Goal: Check status: Check status

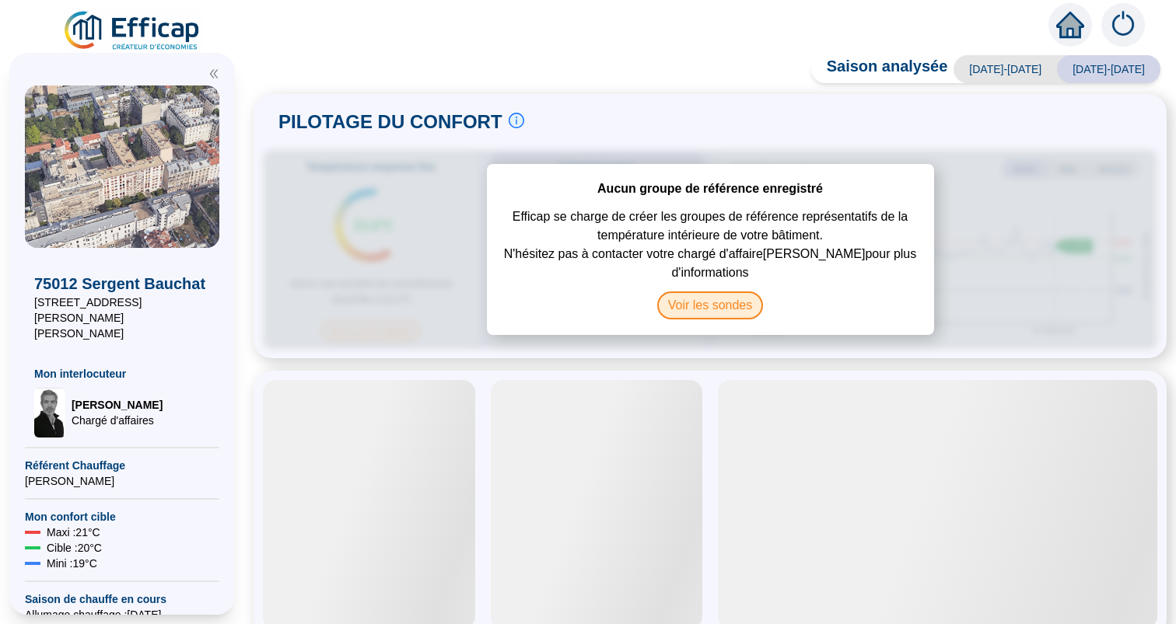
click at [694, 310] on span "Voir les sondes" at bounding box center [710, 306] width 107 height 28
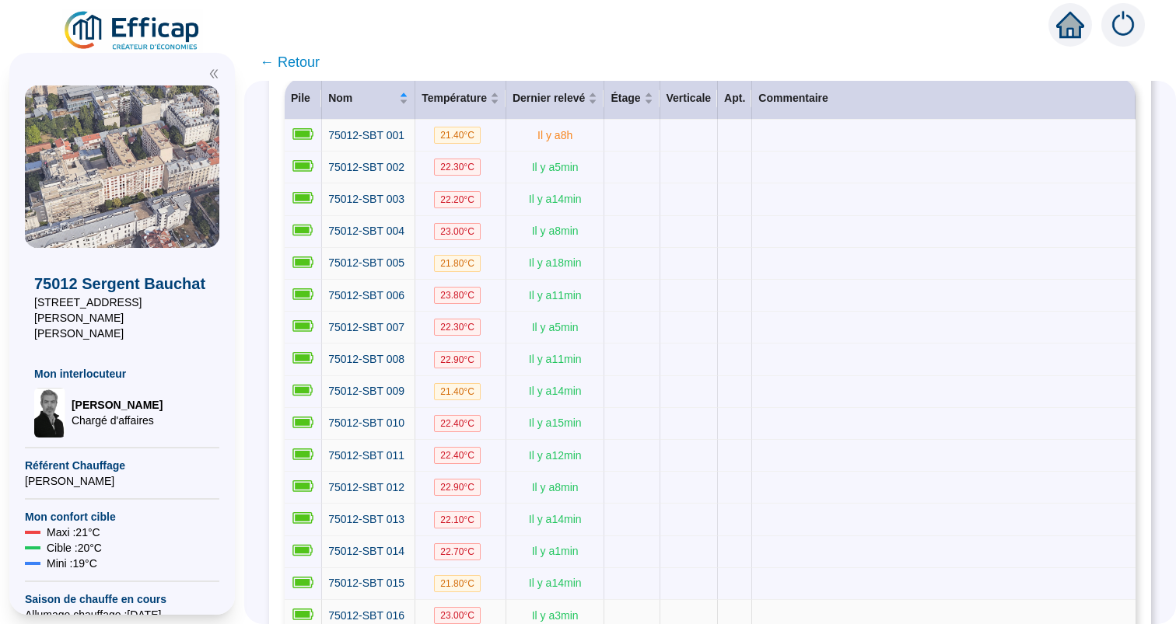
scroll to position [221, 0]
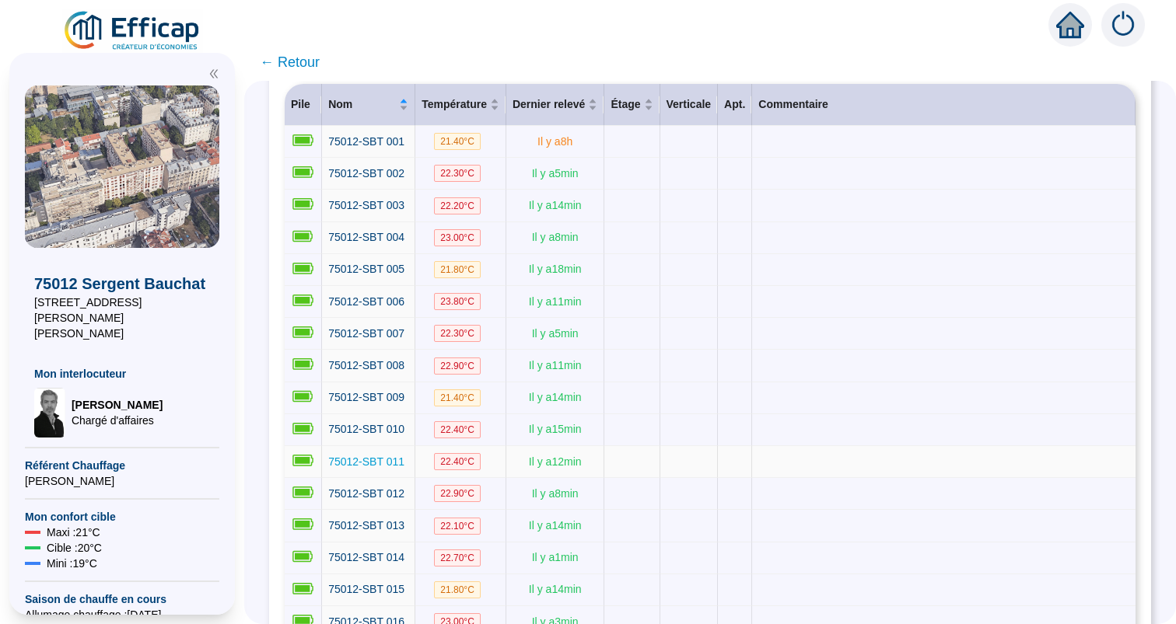
click at [376, 458] on span "75012-SBT 011" at bounding box center [366, 462] width 76 height 12
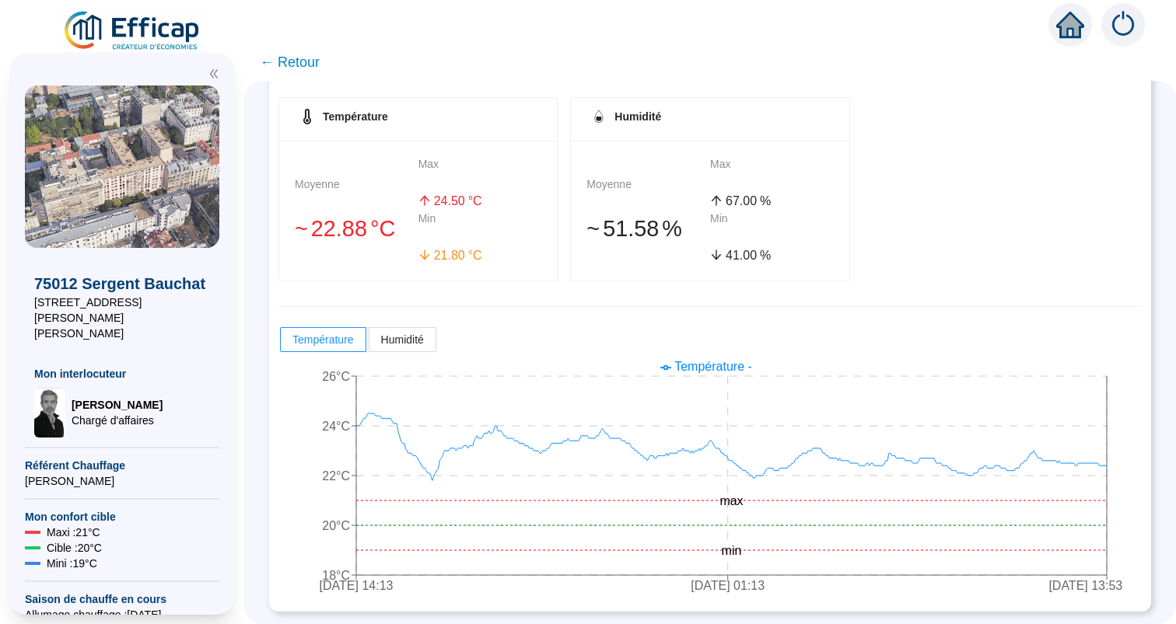
scroll to position [239, 0]
click at [400, 336] on span "Humidité" at bounding box center [402, 340] width 43 height 12
click at [369, 345] on input "Humidité" at bounding box center [369, 345] width 0 height 0
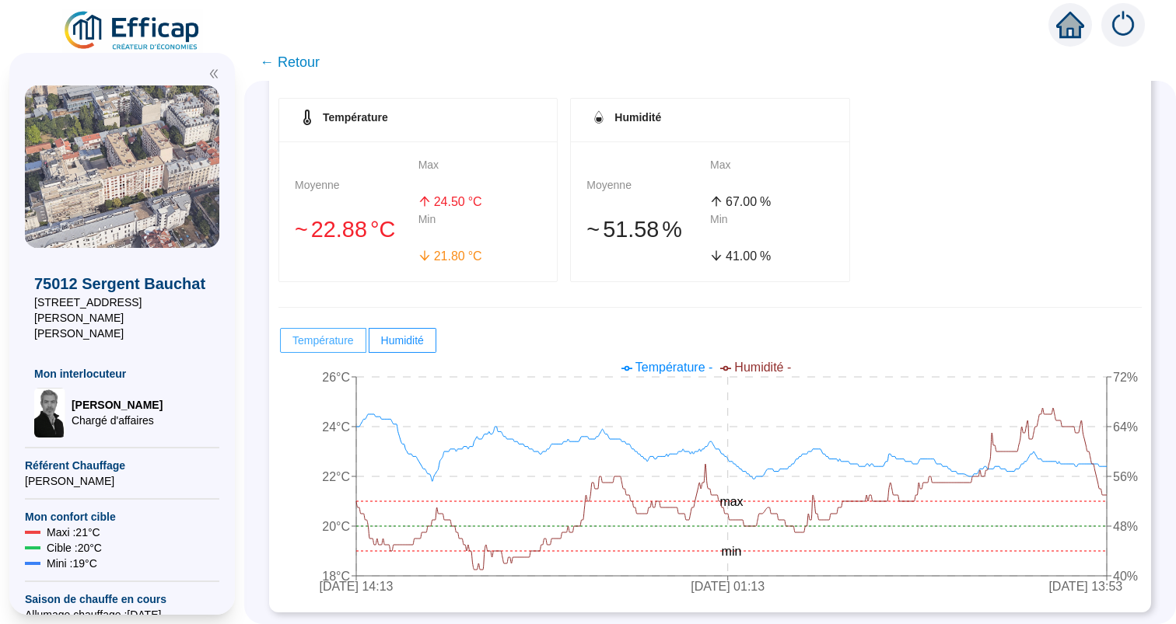
click at [319, 338] on span "Température" at bounding box center [322, 340] width 61 height 12
click at [281, 345] on input "Température" at bounding box center [281, 345] width 0 height 0
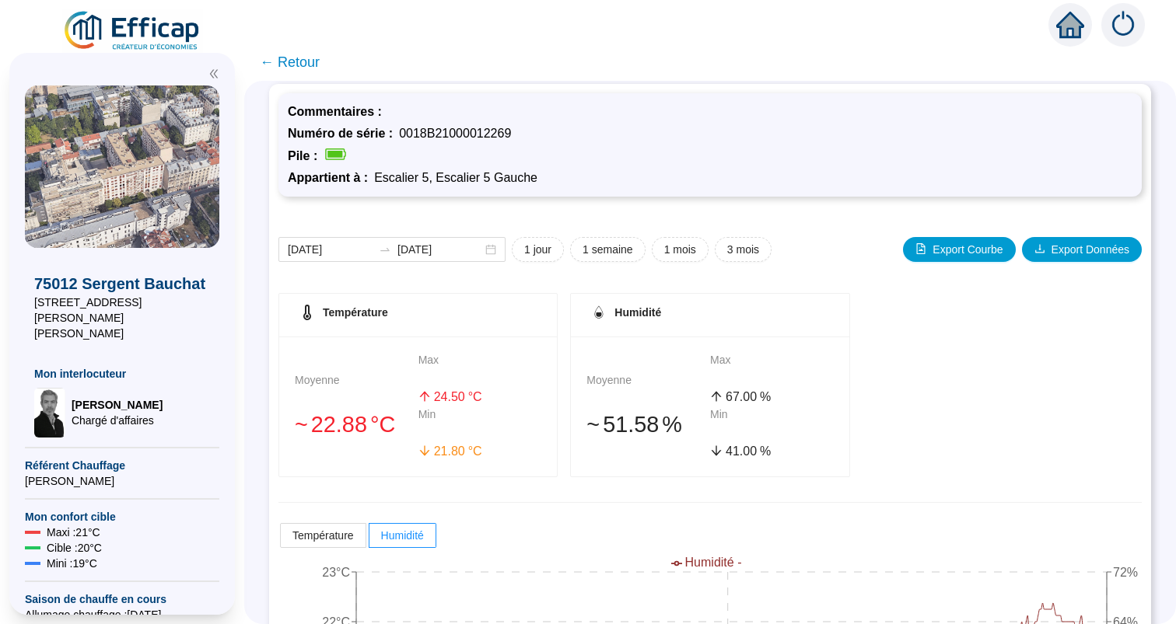
scroll to position [35, 0]
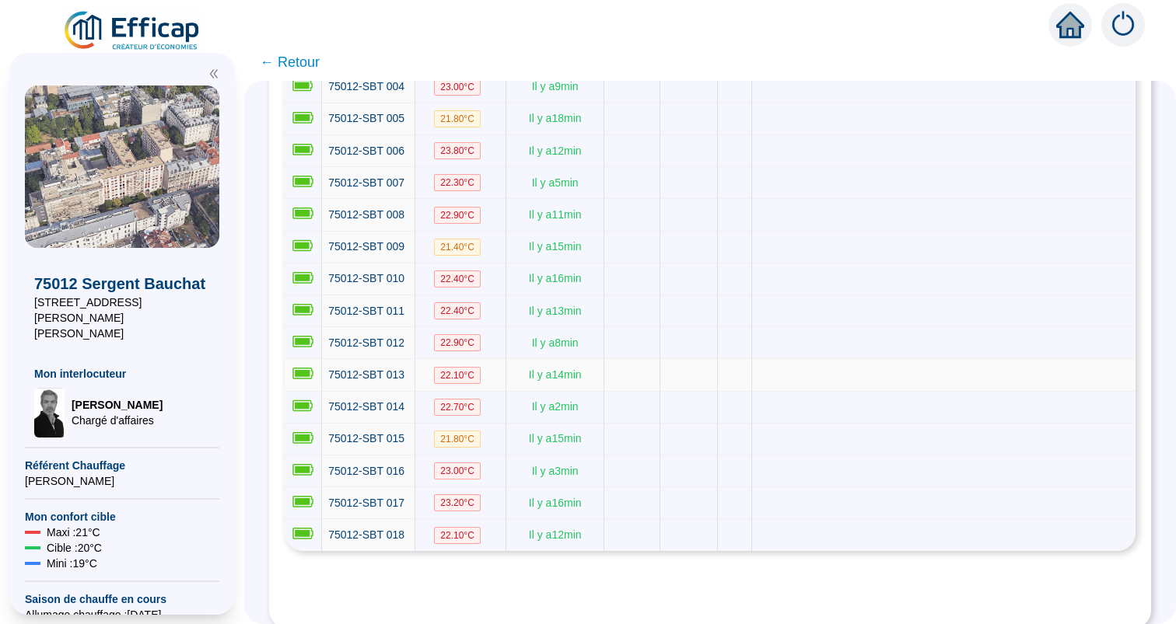
scroll to position [371, 0]
click at [377, 306] on span "75012-SBT 011" at bounding box center [366, 312] width 76 height 12
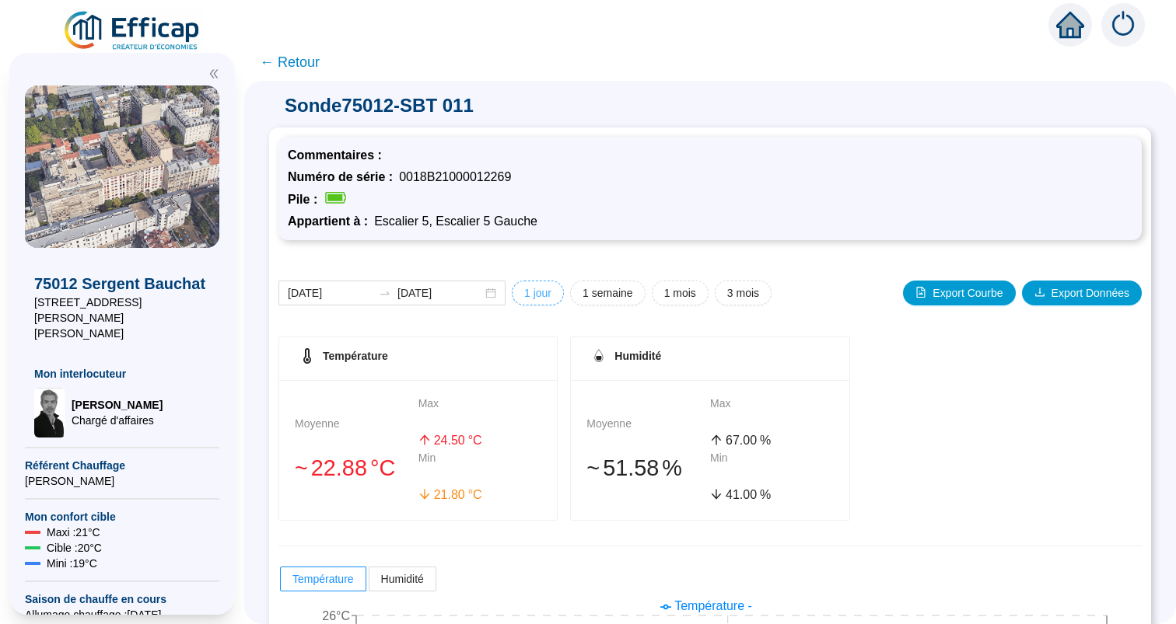
click at [536, 289] on span "1 jour" at bounding box center [537, 293] width 27 height 16
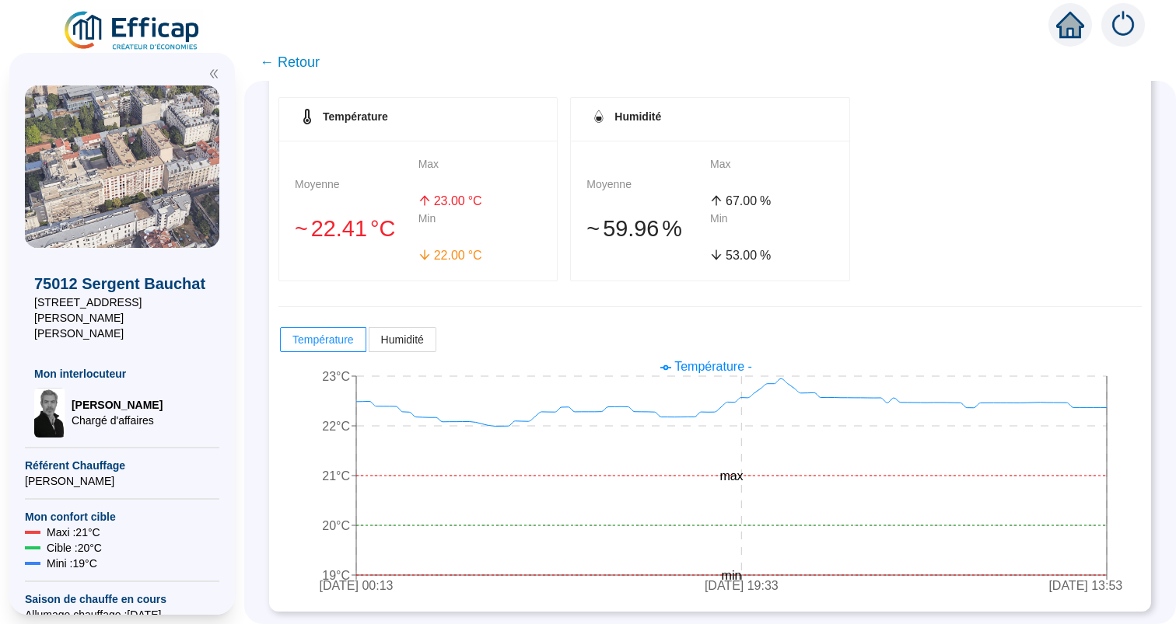
scroll to position [239, 0]
click at [424, 337] on span "Humidité" at bounding box center [402, 340] width 43 height 12
click at [369, 345] on input "Humidité" at bounding box center [369, 345] width 0 height 0
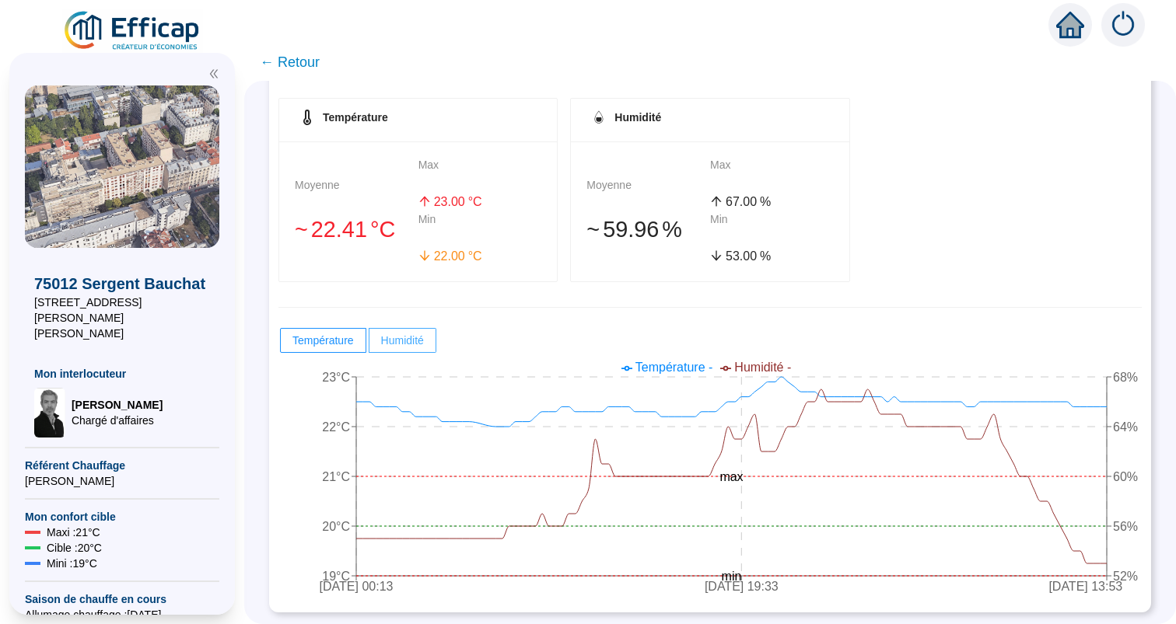
click at [432, 339] on span at bounding box center [402, 340] width 66 height 23
click at [369, 345] on input "Humidité" at bounding box center [369, 345] width 0 height 0
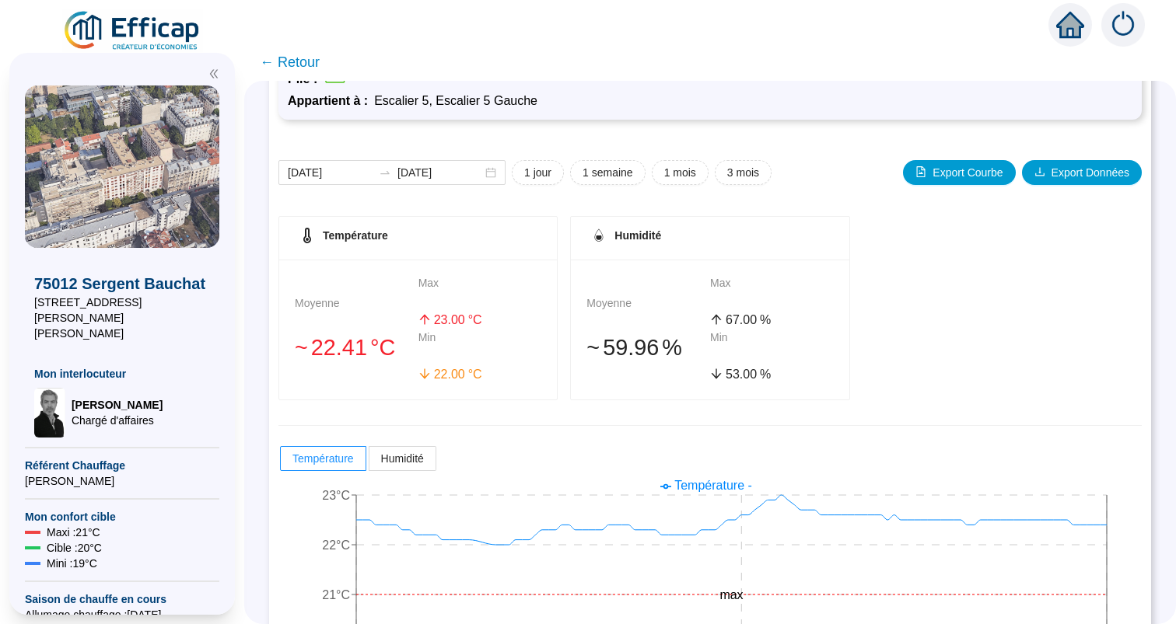
scroll to position [151, 0]
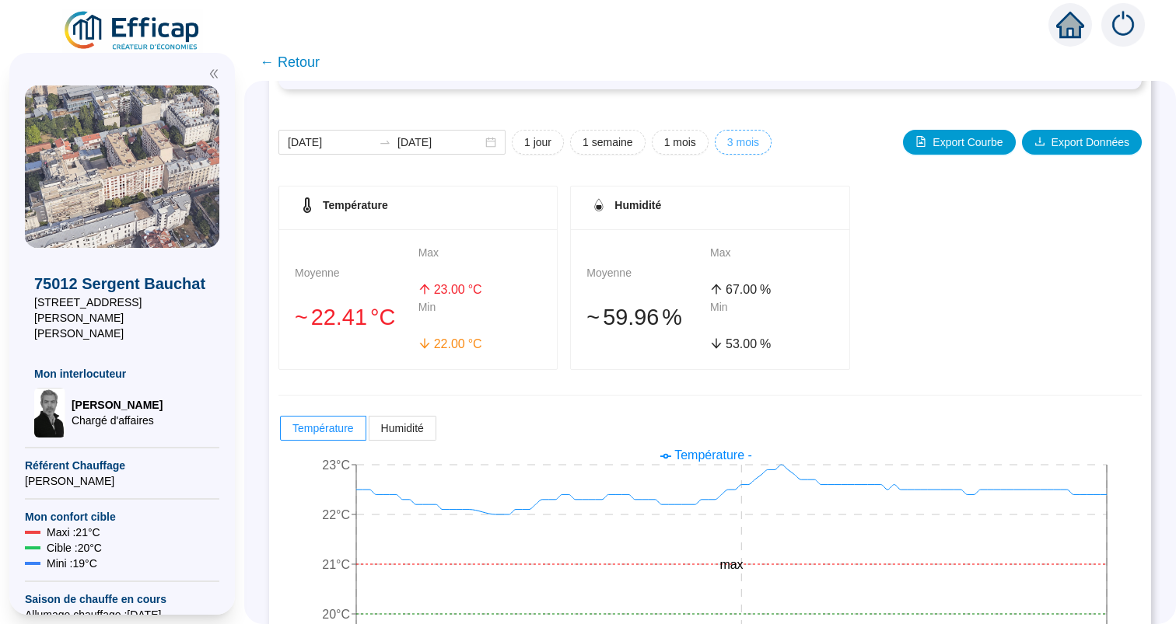
click at [733, 138] on span "3 mois" at bounding box center [743, 143] width 32 height 16
type input "[DATE]"
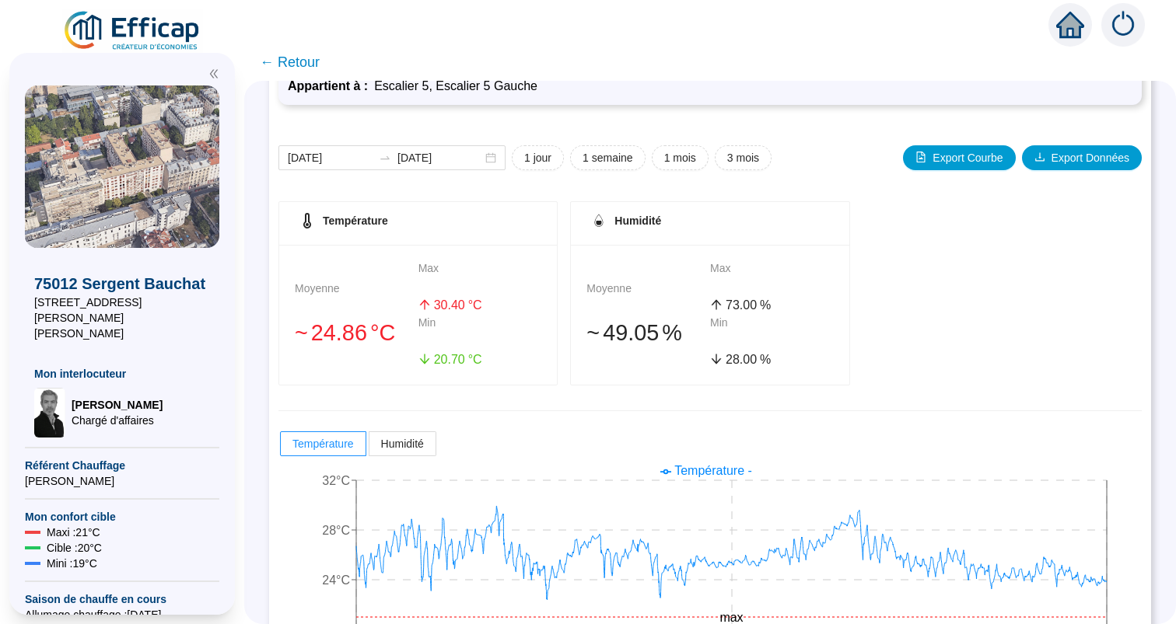
scroll to position [156, 0]
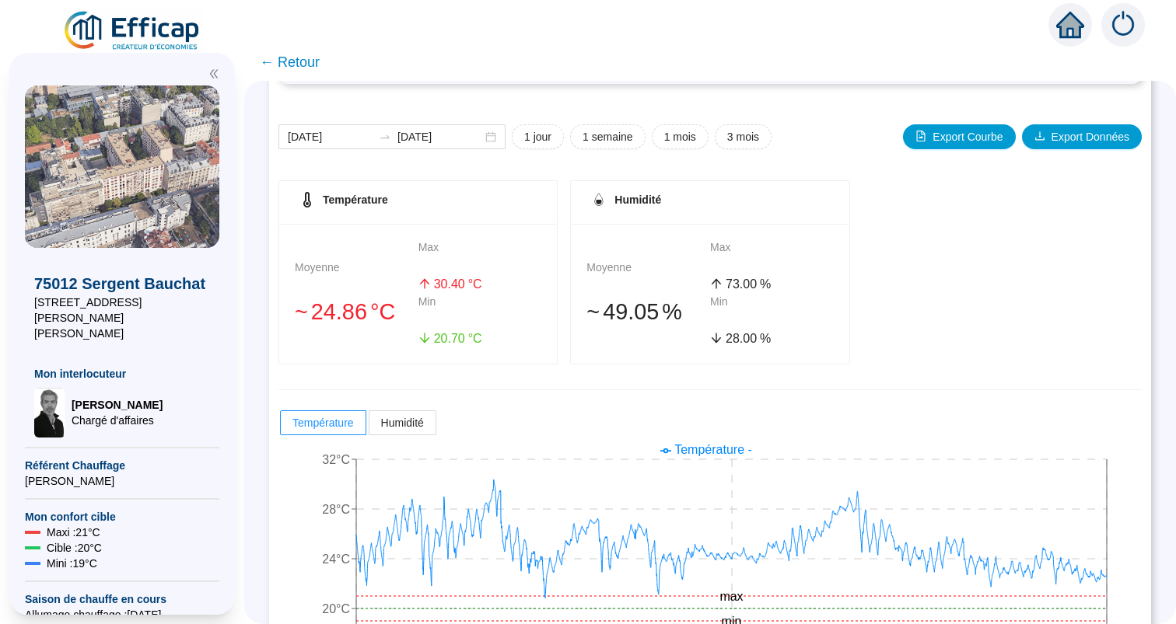
click at [412, 407] on div "Température Moyenne 󠁾~ 24 .86 °C Max 30 .40 °C Min 20 .70 °C Humidité Moyenne 󠁾…" at bounding box center [709, 432] width 863 height 505
click at [414, 421] on span "Humidité" at bounding box center [402, 423] width 43 height 12
click at [369, 427] on input "Humidité" at bounding box center [369, 427] width 0 height 0
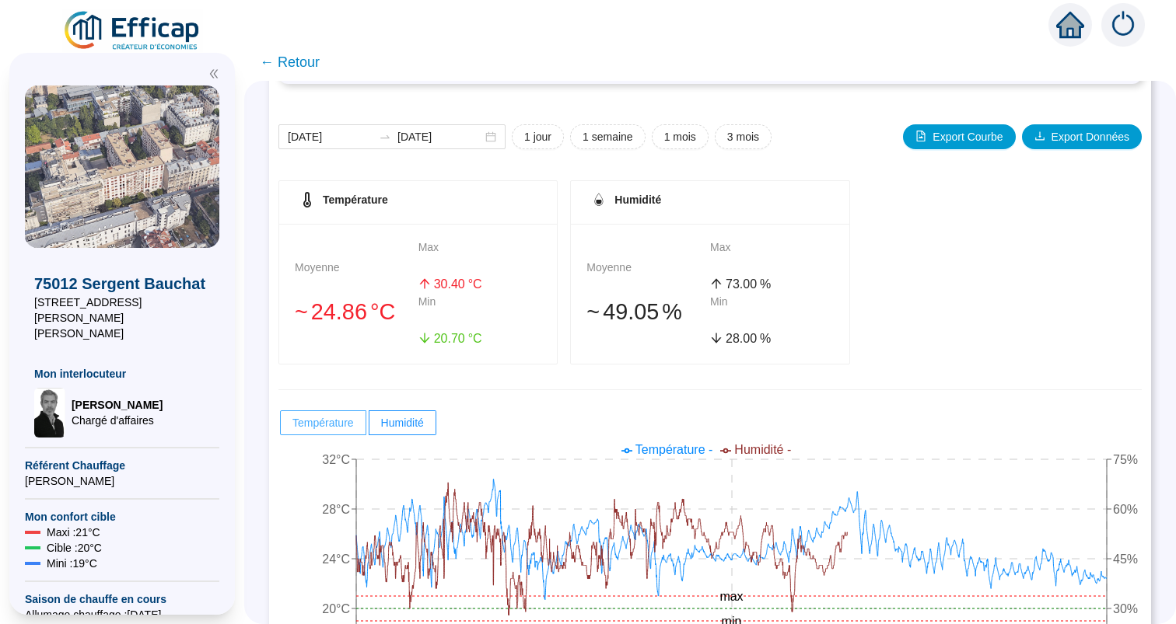
click at [299, 418] on span "Température" at bounding box center [322, 423] width 61 height 12
click at [281, 427] on input "Température" at bounding box center [281, 427] width 0 height 0
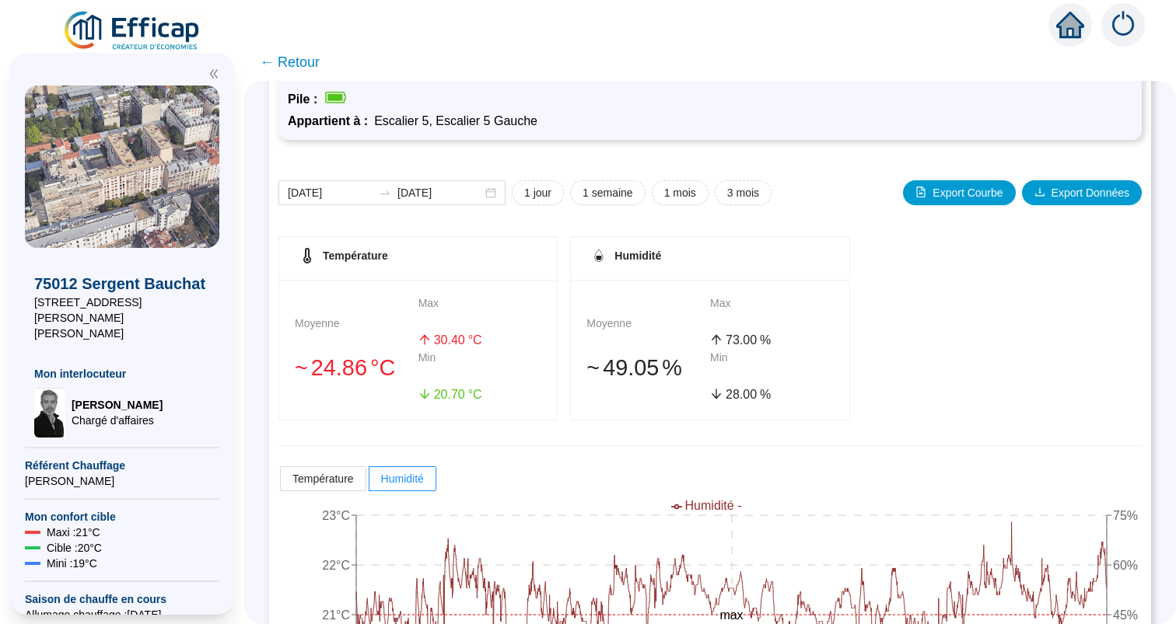
scroll to position [87, 0]
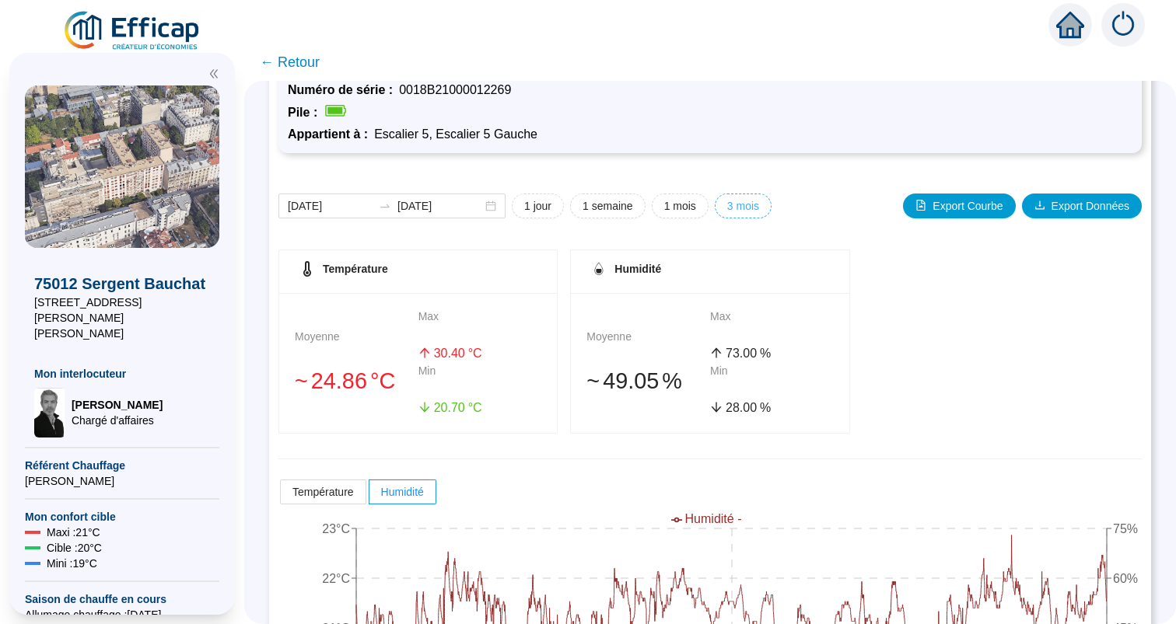
click at [754, 205] on span "3 mois" at bounding box center [743, 206] width 32 height 16
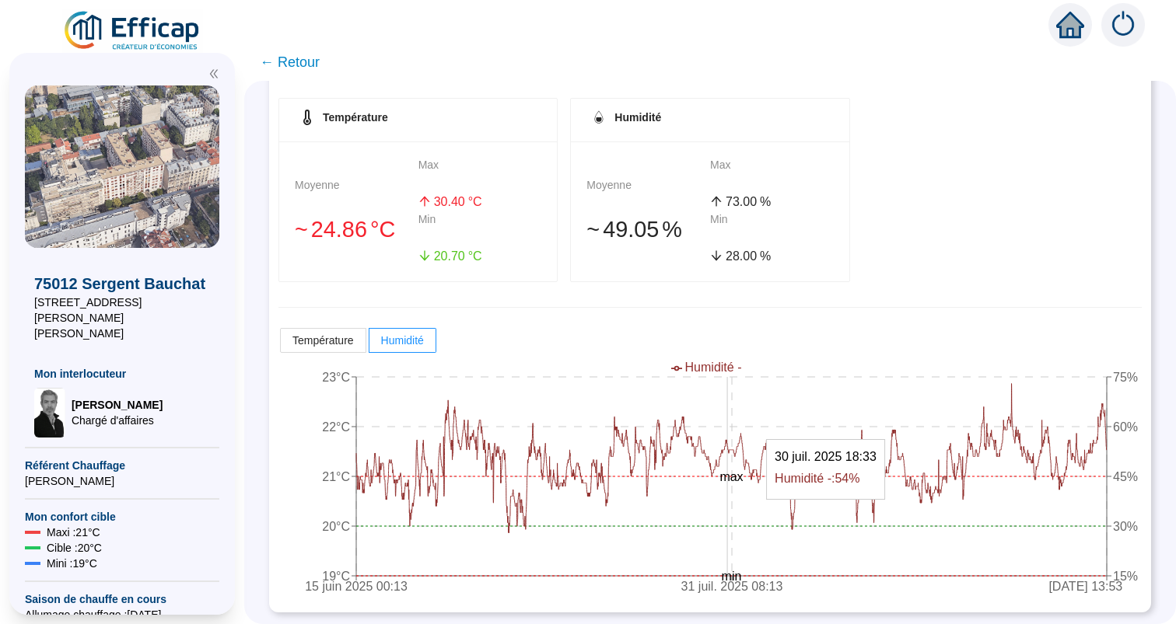
scroll to position [0, 0]
click at [334, 344] on span "Température" at bounding box center [322, 340] width 61 height 12
click at [281, 345] on input "Température" at bounding box center [281, 345] width 0 height 0
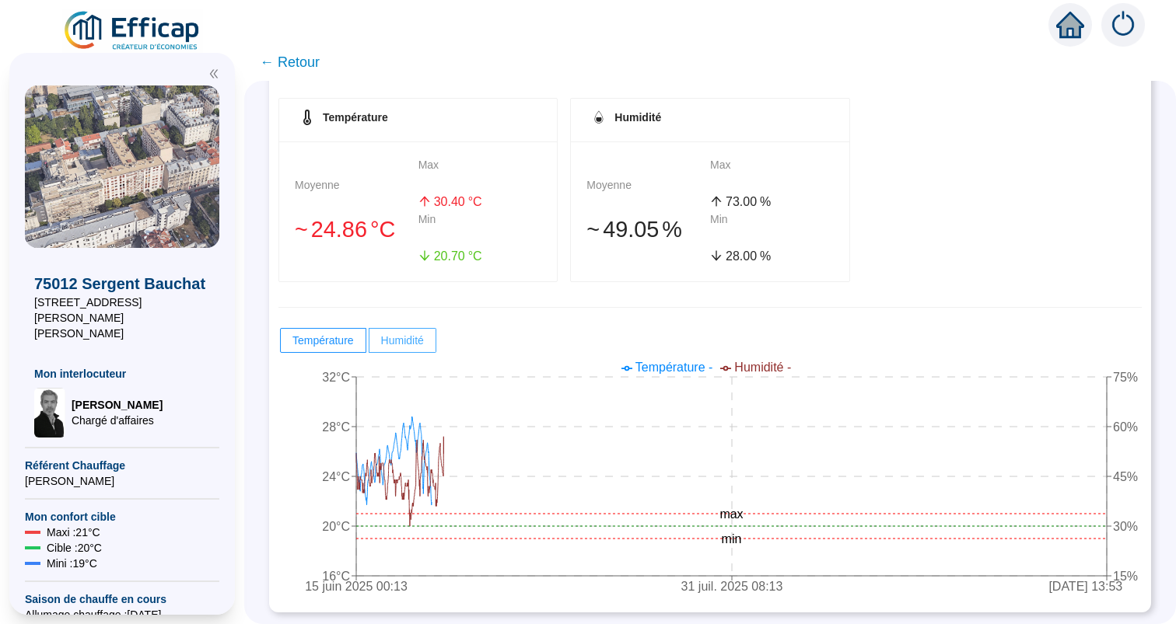
click at [403, 344] on span "Humidité" at bounding box center [402, 340] width 43 height 12
click at [369, 345] on input "Humidité" at bounding box center [369, 345] width 0 height 0
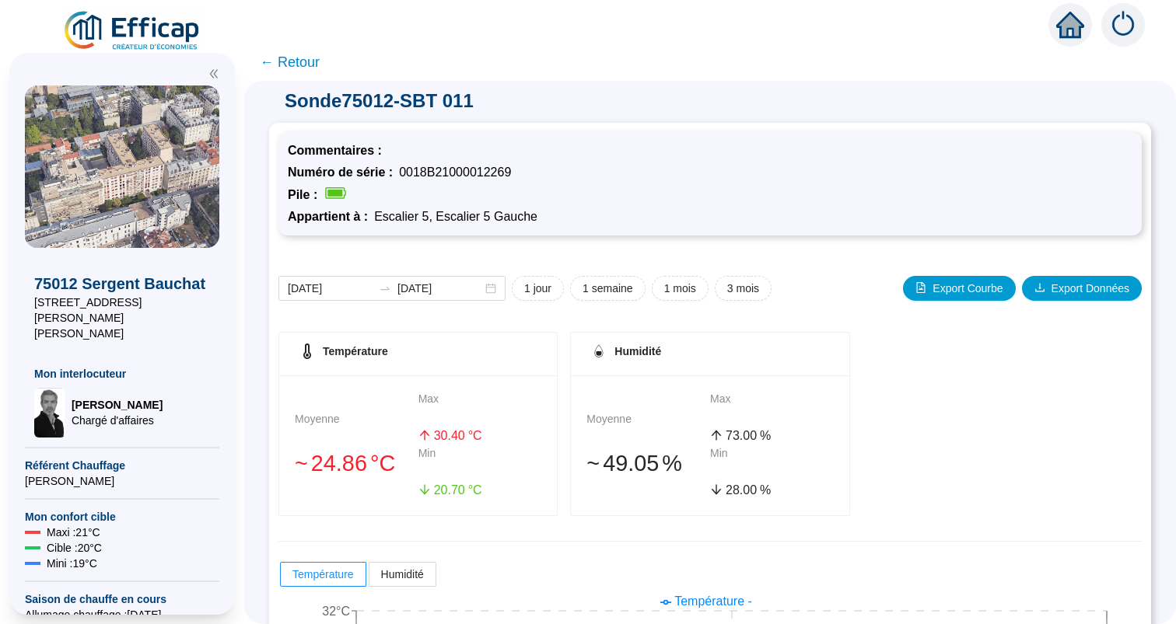
scroll to position [-8, 0]
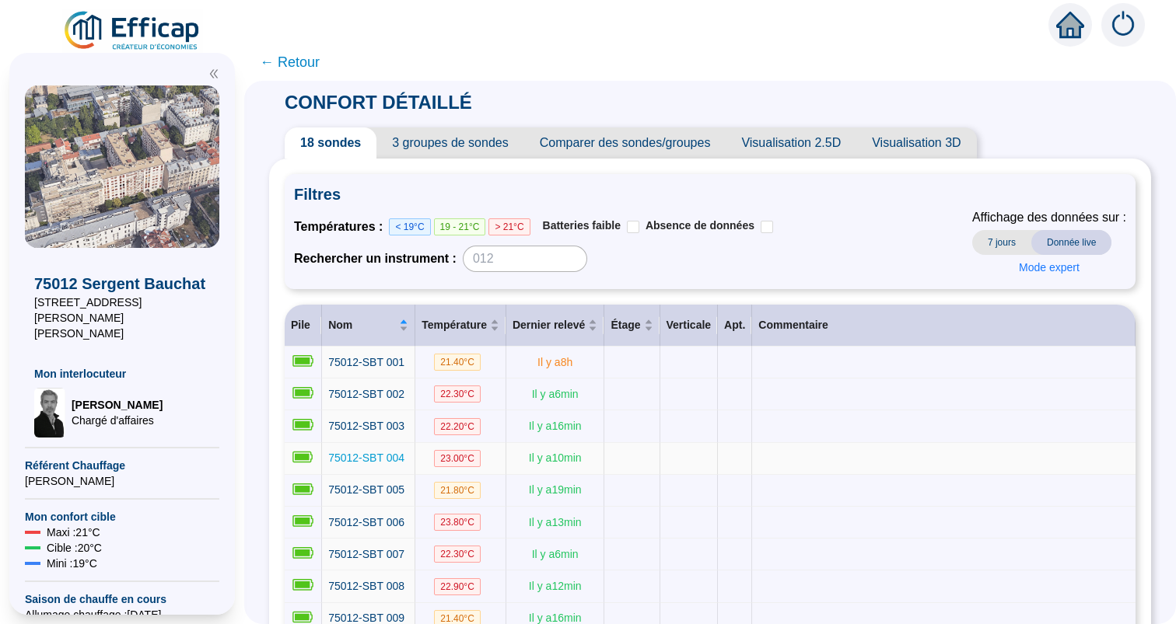
click at [385, 453] on span "75012-SBT 004" at bounding box center [366, 458] width 76 height 12
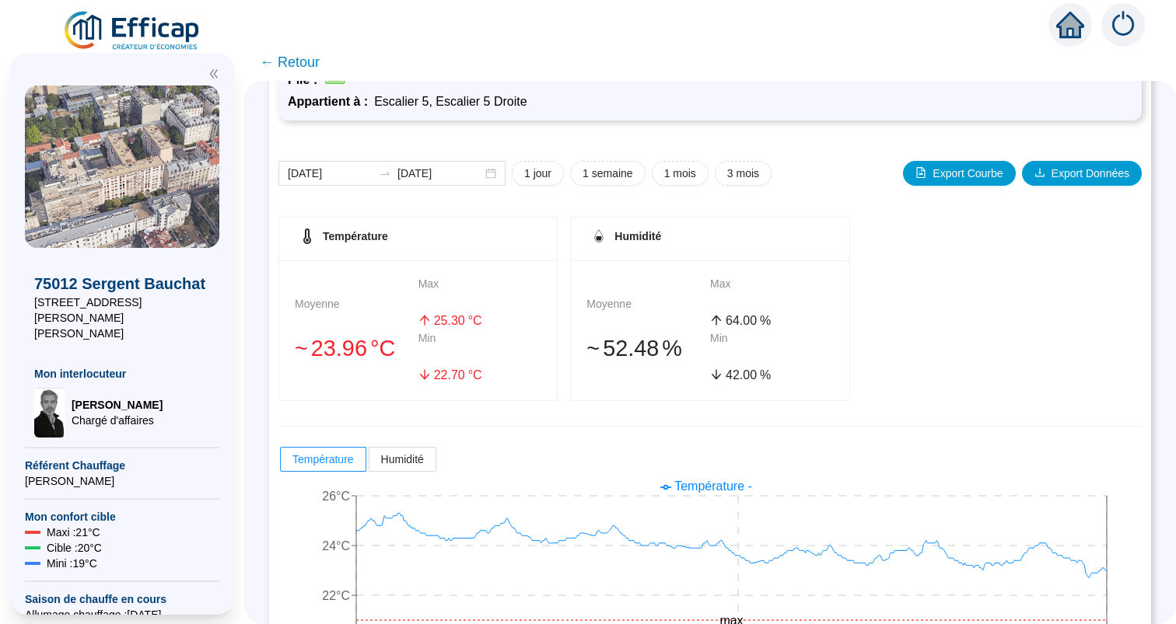
scroll to position [116, 0]
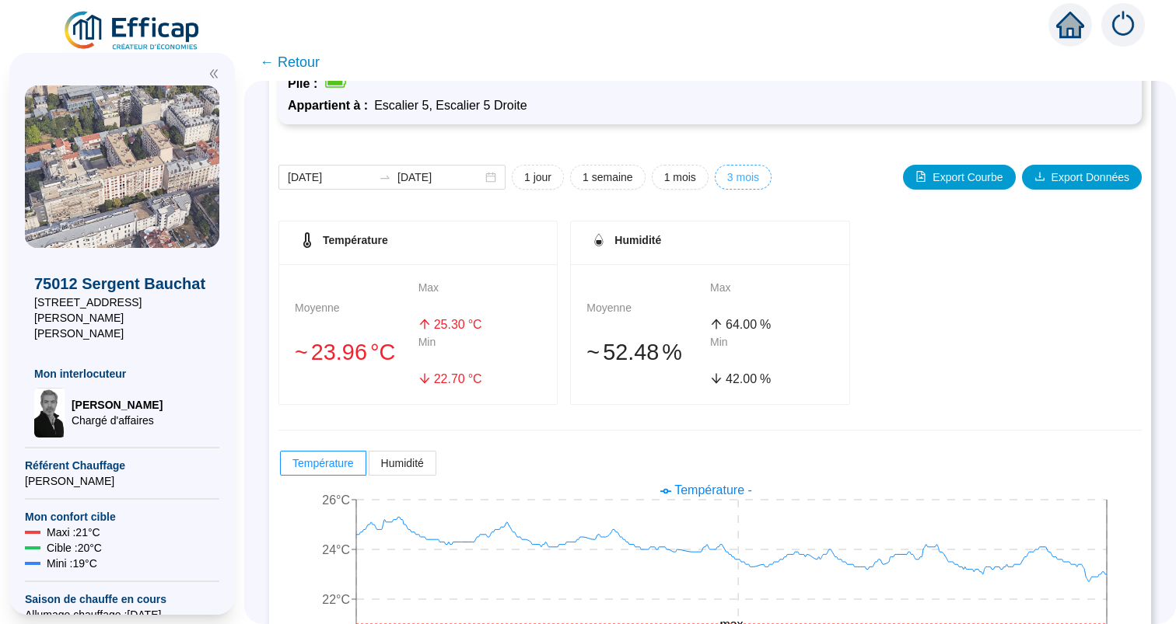
click at [731, 177] on span "3 mois" at bounding box center [743, 178] width 32 height 16
type input "[DATE]"
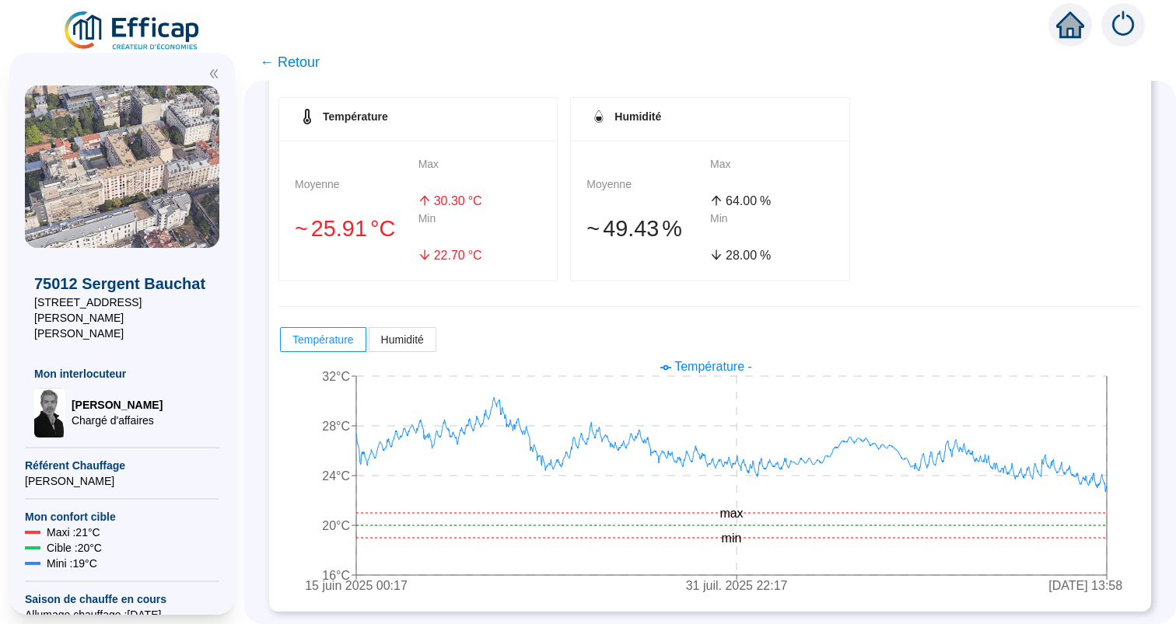
scroll to position [239, 0]
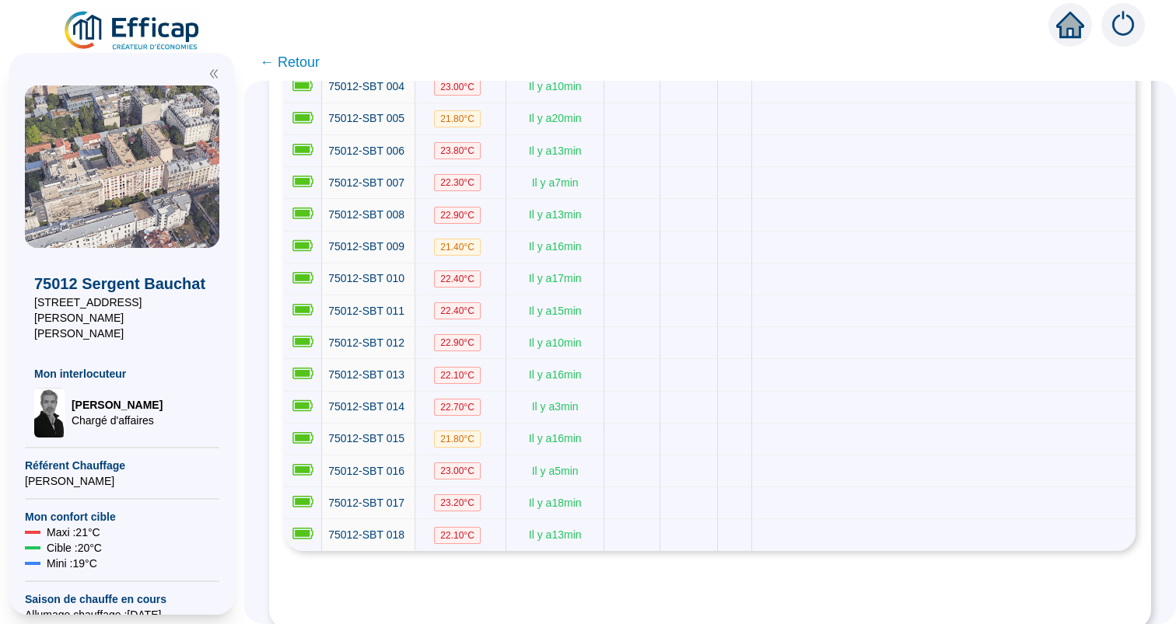
scroll to position [371, 0]
click at [390, 245] on span "75012-SBT 009" at bounding box center [366, 247] width 76 height 12
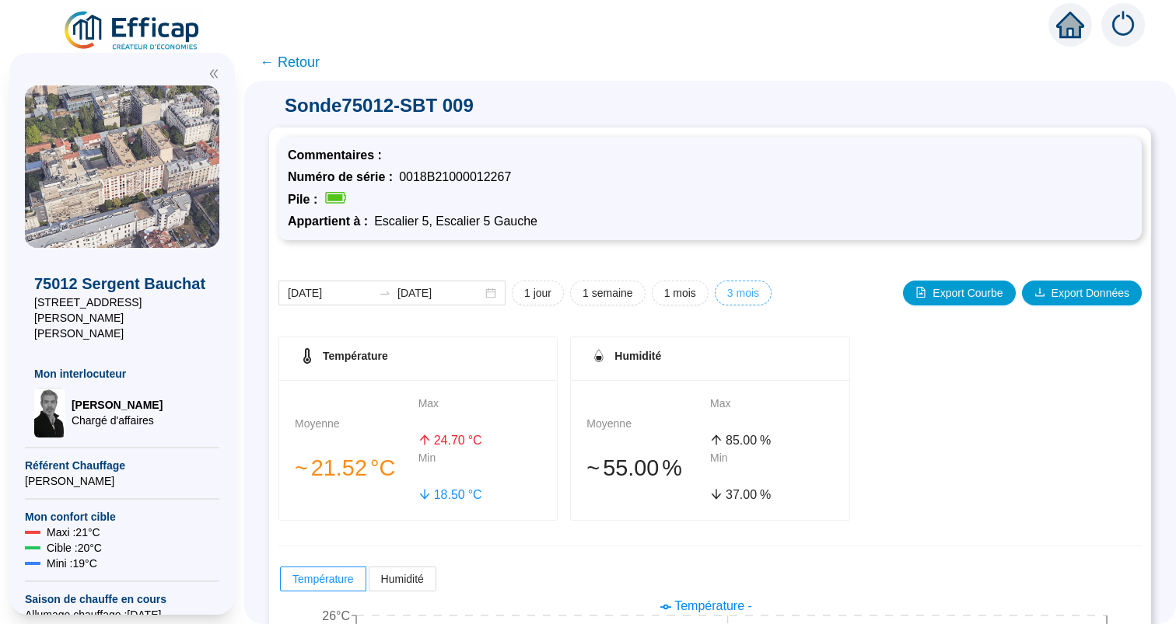
click at [734, 288] on span "3 mois" at bounding box center [743, 293] width 32 height 16
type input "[DATE]"
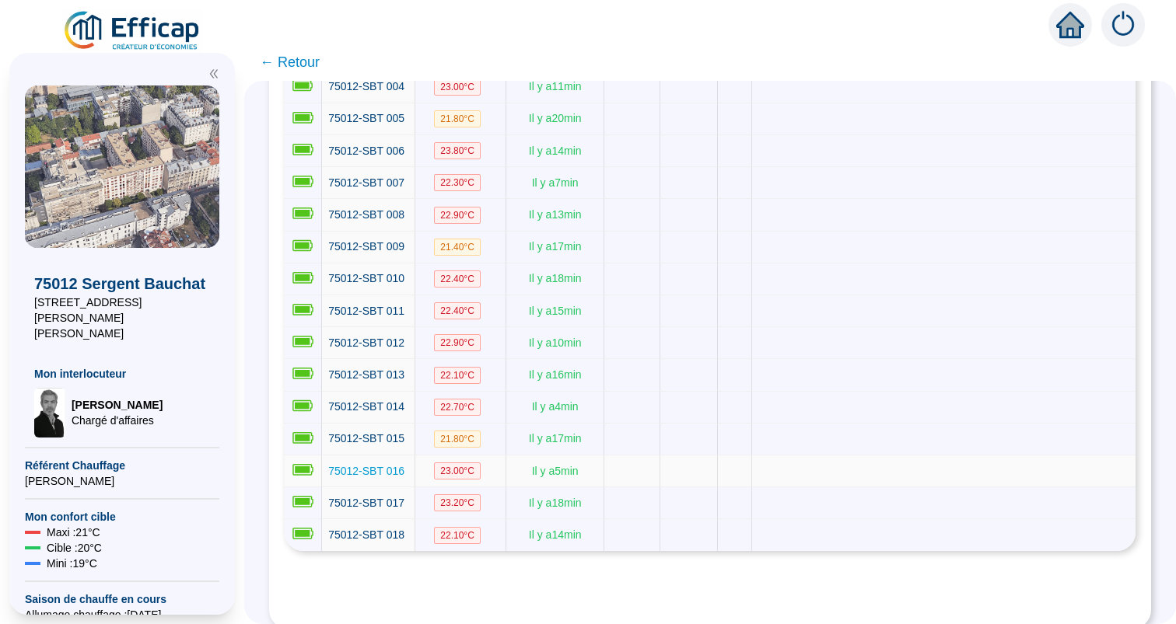
scroll to position [371, 0]
click at [376, 498] on span "75012-SBT 017" at bounding box center [366, 504] width 76 height 12
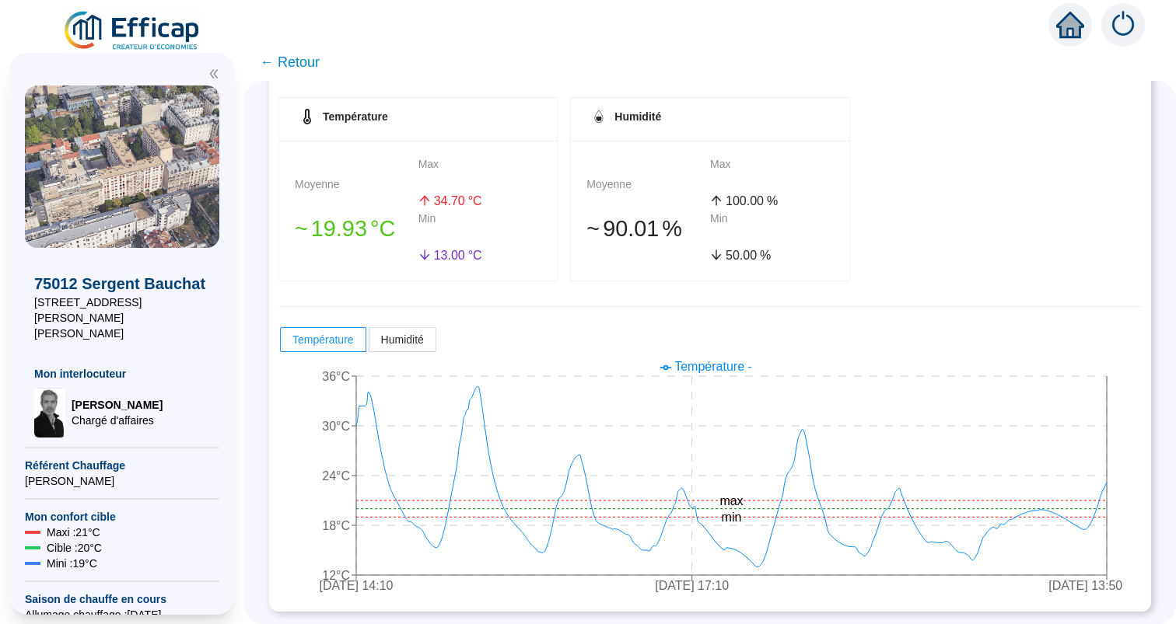
scroll to position [239, 0]
click at [391, 334] on span "Humidité" at bounding box center [402, 340] width 43 height 12
click at [369, 345] on input "Humidité" at bounding box center [369, 345] width 0 height 0
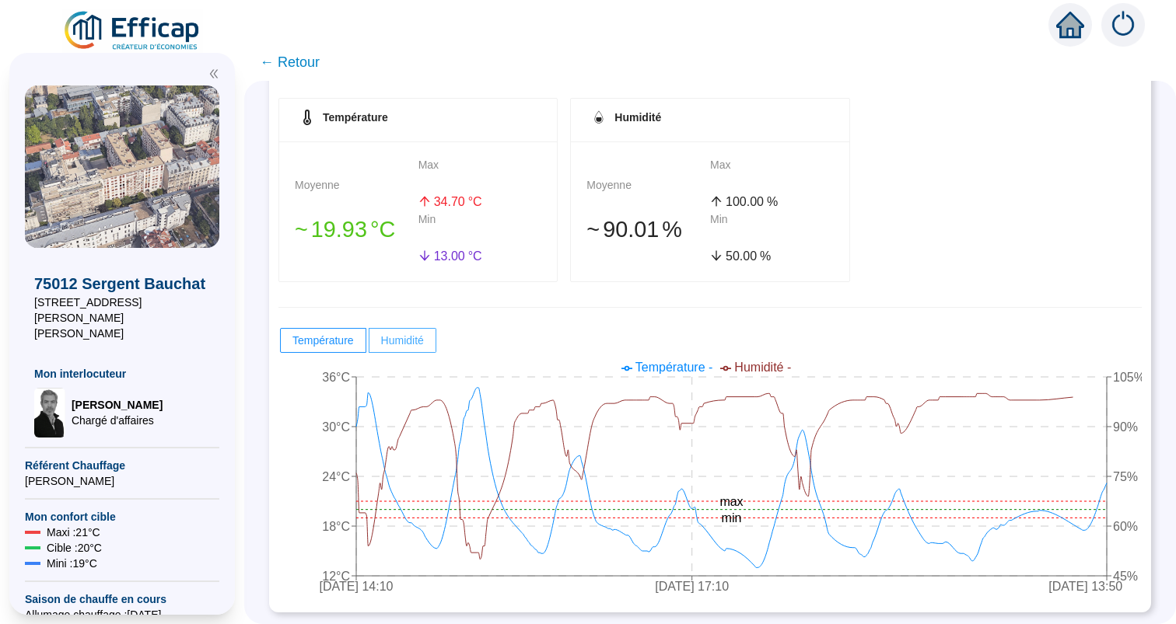
click at [405, 341] on span "Humidité" at bounding box center [402, 340] width 43 height 12
click at [369, 345] on input "Humidité" at bounding box center [369, 345] width 0 height 0
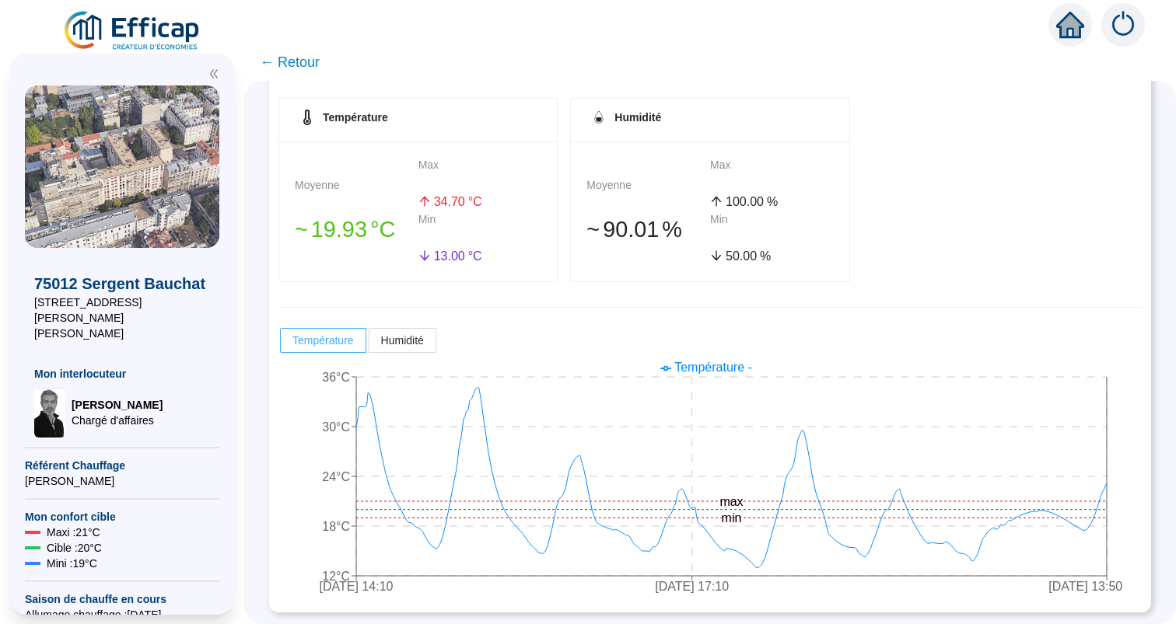
click at [345, 341] on span "Température" at bounding box center [322, 340] width 61 height 12
click at [281, 345] on input "Température" at bounding box center [281, 345] width 0 height 0
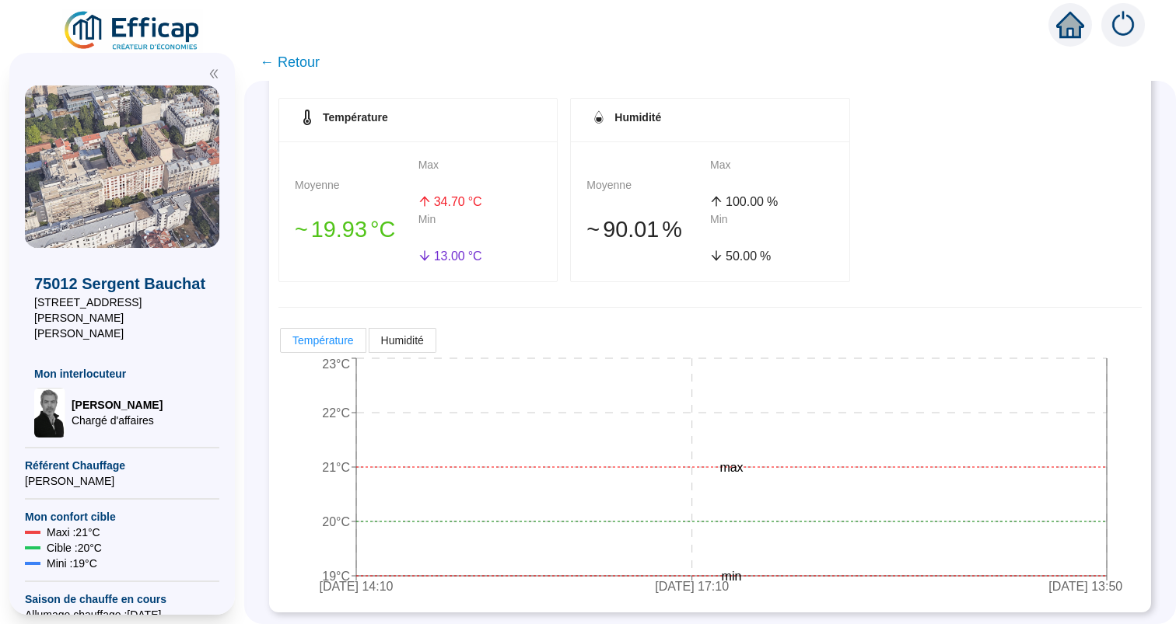
click at [345, 341] on span "Température" at bounding box center [322, 340] width 61 height 12
click at [281, 345] on input "Température" at bounding box center [281, 345] width 0 height 0
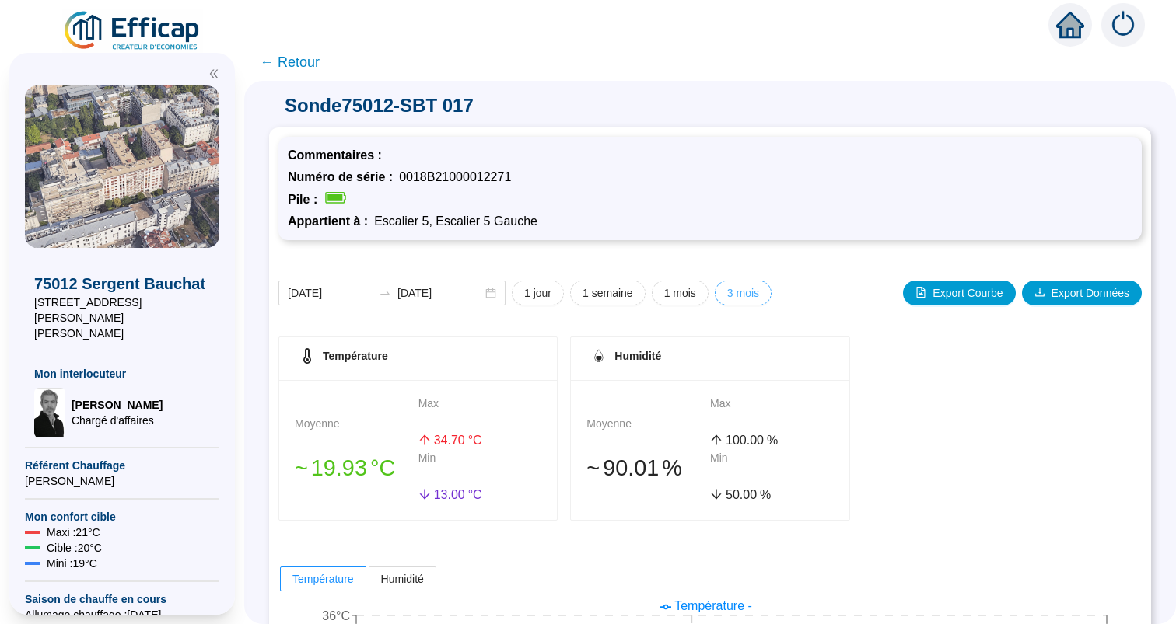
scroll to position [0, 0]
click at [740, 298] on span "3 mois" at bounding box center [743, 293] width 32 height 16
type input "[DATE]"
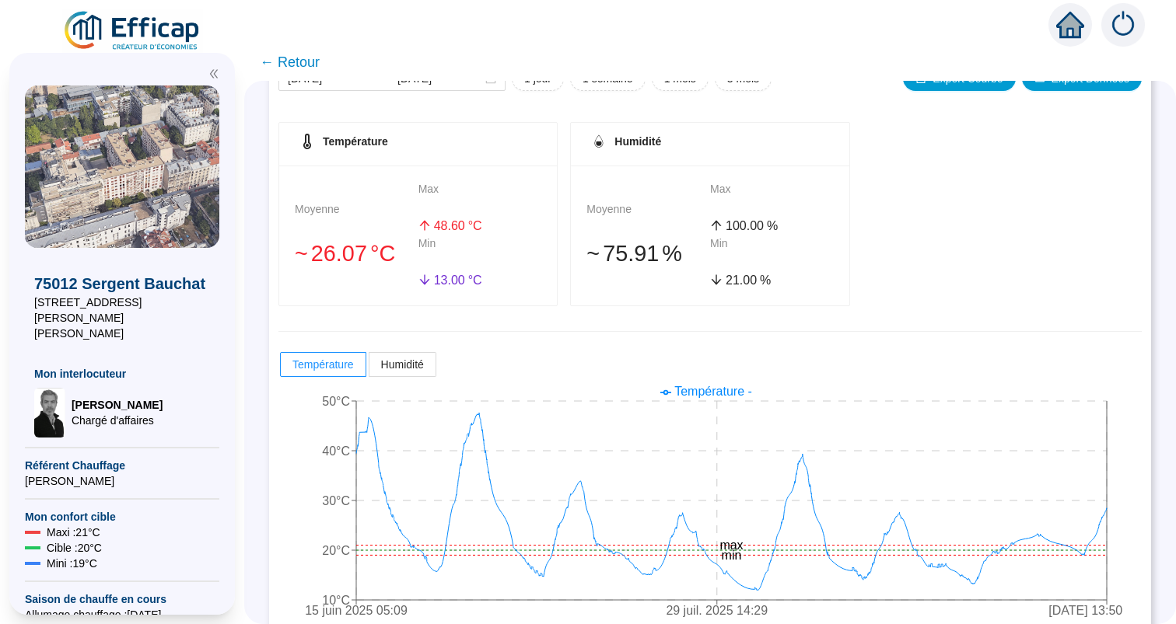
scroll to position [250, 0]
